Goal: Information Seeking & Learning: Learn about a topic

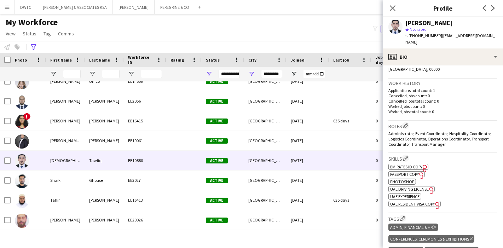
scroll to position [166, 0]
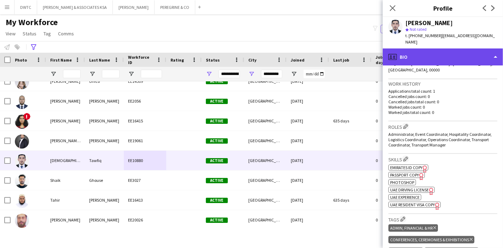
click at [435, 58] on div "profile Bio" at bounding box center [443, 56] width 120 height 17
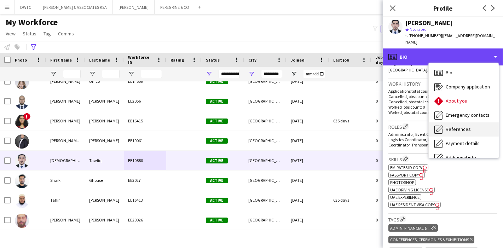
scroll to position [52, 0]
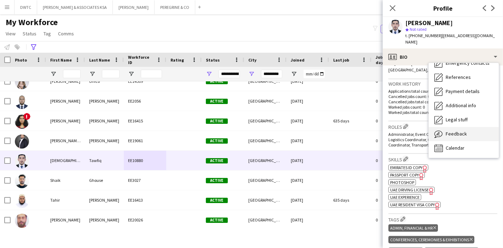
click at [461, 136] on span "Feedback" at bounding box center [456, 134] width 21 height 6
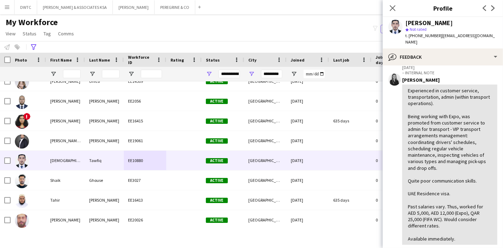
scroll to position [164, 0]
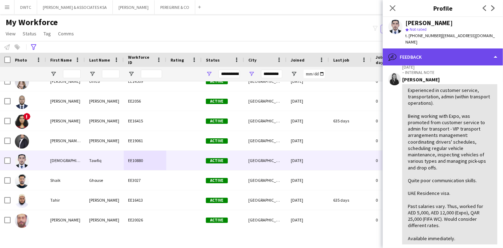
click at [483, 54] on div "bubble-pencil Feedback" at bounding box center [443, 56] width 120 height 17
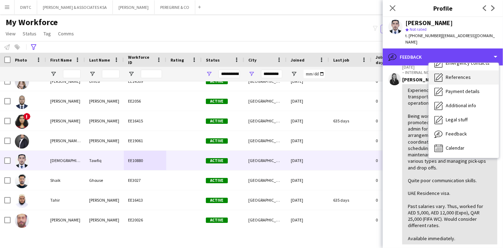
scroll to position [0, 0]
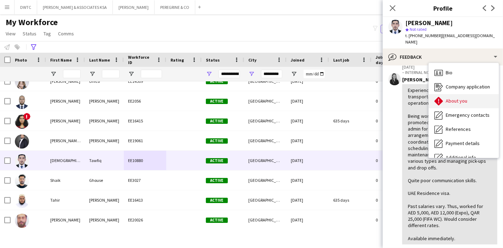
click at [472, 97] on div "About you About you" at bounding box center [464, 101] width 70 height 14
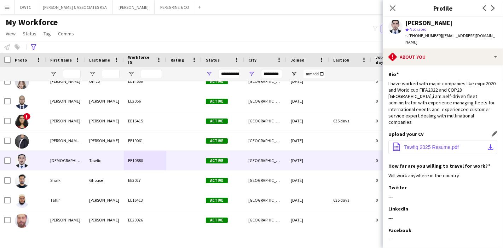
click at [485, 140] on button "office-file-sheet Tawfiq 2025 Resume.pdf download-bottom" at bounding box center [442, 147] width 109 height 14
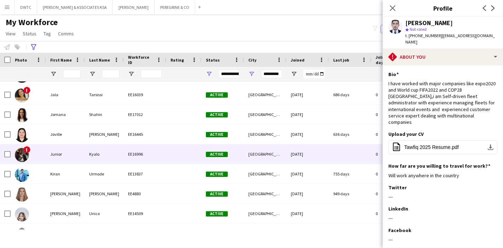
scroll to position [48, 0]
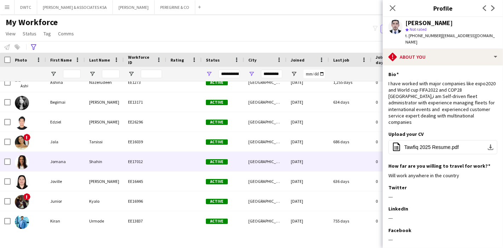
click at [126, 156] on div "EE17012" at bounding box center [145, 161] width 42 height 19
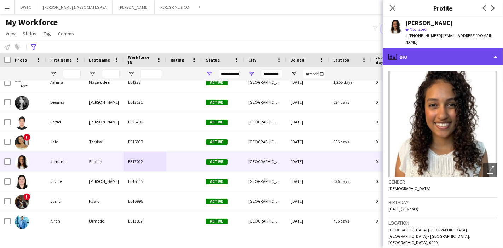
click at [452, 53] on div "profile Bio" at bounding box center [443, 56] width 120 height 17
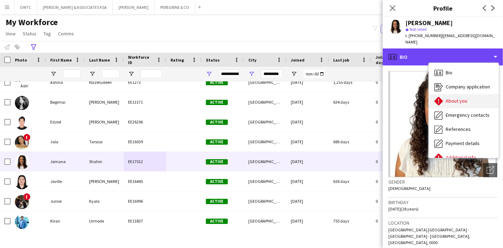
scroll to position [52, 0]
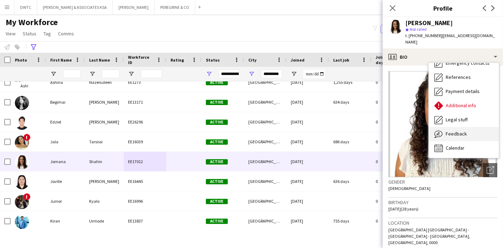
click at [458, 131] on span "Feedback" at bounding box center [456, 134] width 21 height 6
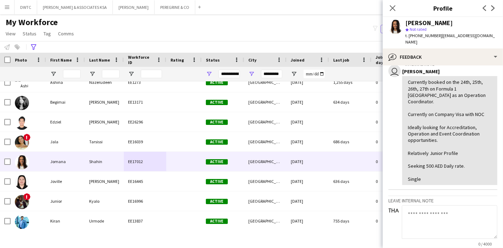
scroll to position [166, 0]
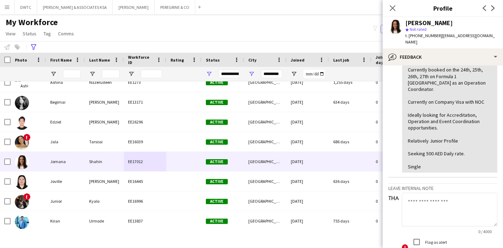
click at [469, 67] on div "Currently booked on the 24th, 25th, 26th, 27th on Formula 1 [GEOGRAPHIC_DATA] a…" at bounding box center [450, 118] width 84 height 103
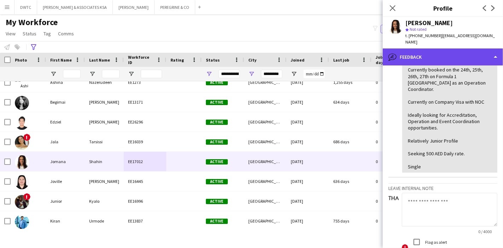
click at [477, 56] on div "bubble-pencil Feedback" at bounding box center [443, 56] width 120 height 17
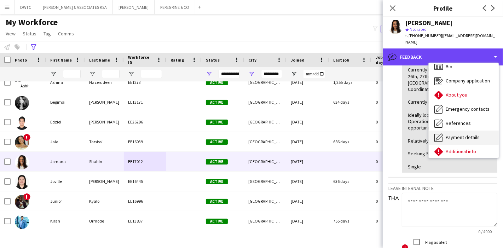
scroll to position [6, 0]
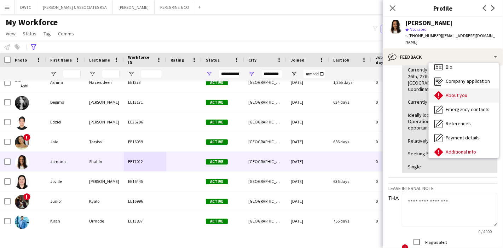
click at [458, 92] on span "About you" at bounding box center [457, 95] width 22 height 6
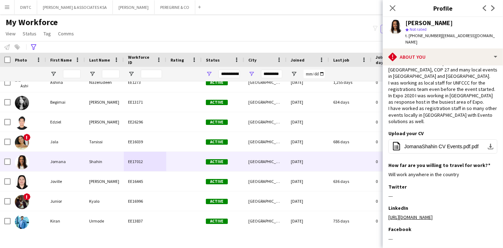
scroll to position [36, 0]
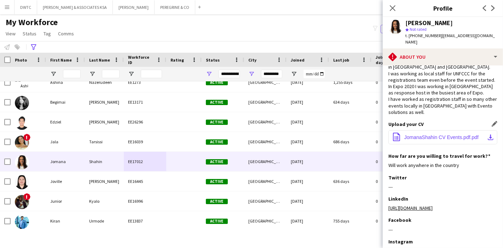
click at [488, 134] on app-icon "download-bottom" at bounding box center [491, 137] width 6 height 6
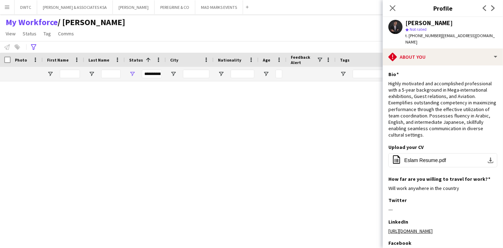
scroll to position [16, 0]
